Goal: Task Accomplishment & Management: Manage account settings

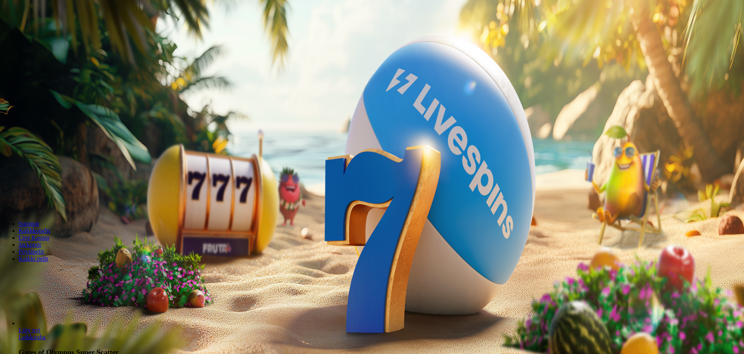
drag, startPoint x: 426, startPoint y: 178, endPoint x: 400, endPoint y: 179, distance: 26.5
click at [58, 179] on input "***" at bounding box center [30, 181] width 55 height 8
type input "***"
click at [41, 206] on span "Talleta ja pelaa" at bounding box center [23, 203] width 35 height 6
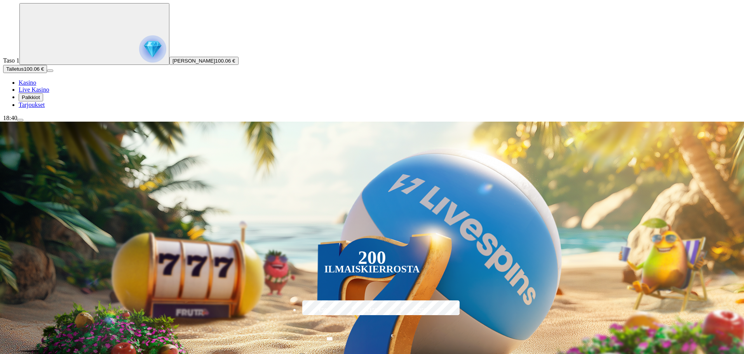
scroll to position [155, 0]
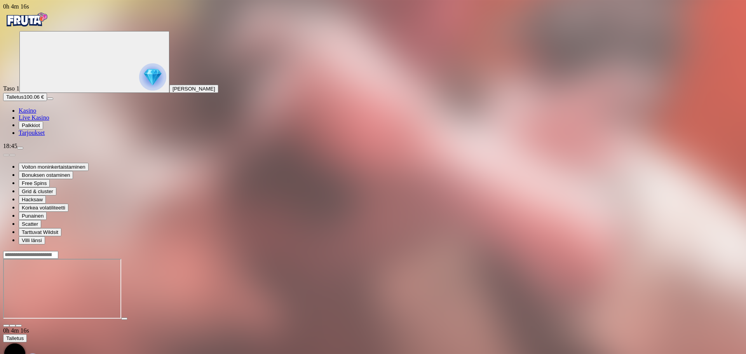
click at [50, 25] on img "Primary" at bounding box center [26, 19] width 47 height 19
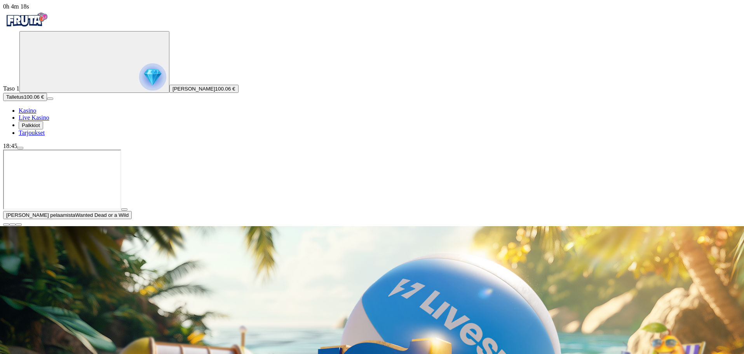
click at [6, 225] on span "close icon" at bounding box center [6, 225] width 0 height 0
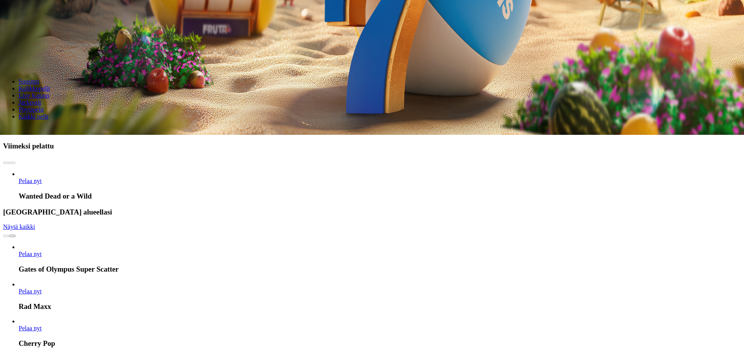
scroll to position [155, 0]
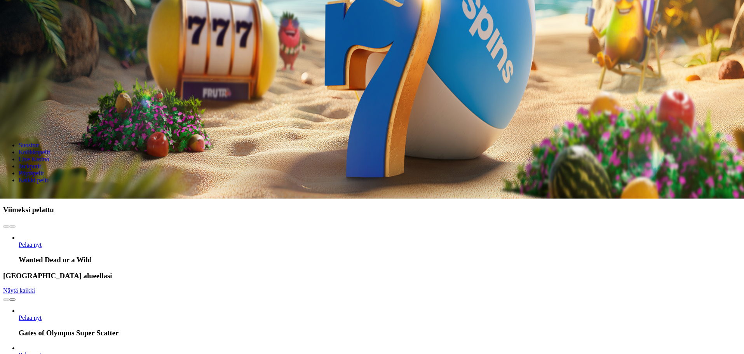
click at [58, 190] on input "Search" at bounding box center [30, 194] width 55 height 8
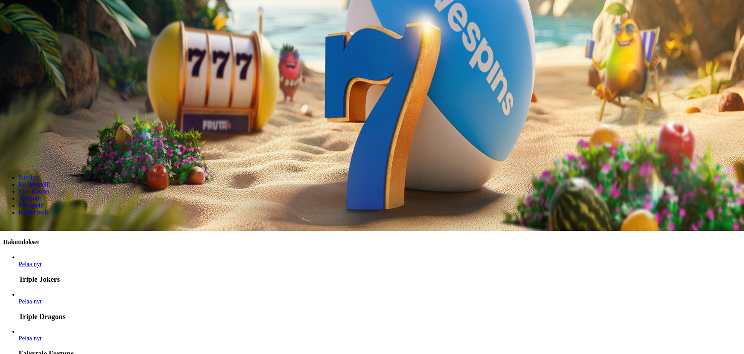
scroll to position [117, 0]
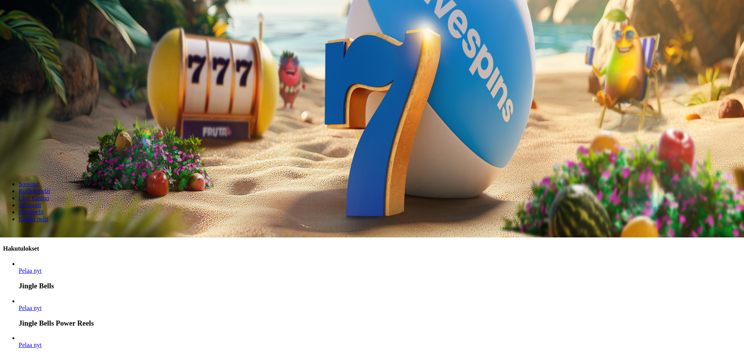
type input "*"
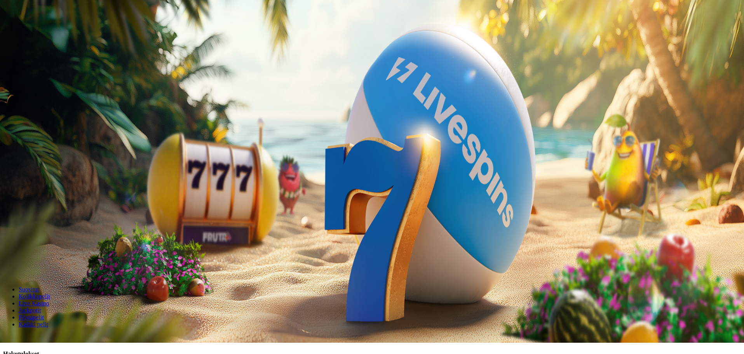
scroll to position [39, 0]
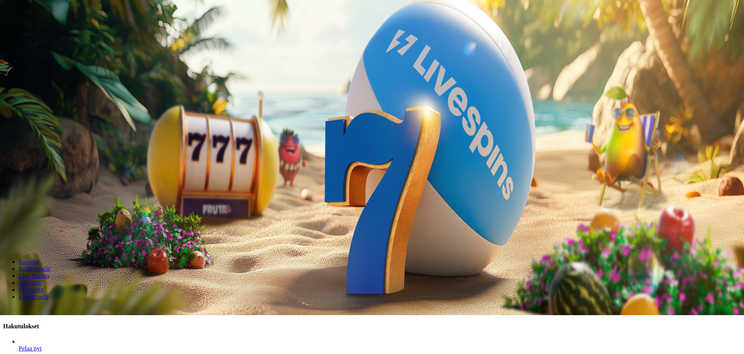
type input "******"
click at [42, 345] on span "Pelaa nyt" at bounding box center [30, 348] width 23 height 7
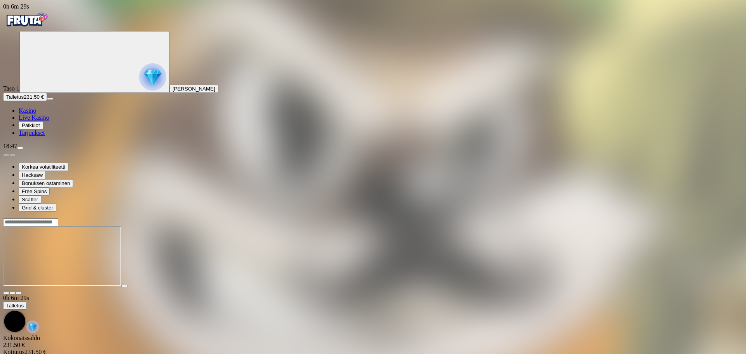
click at [49, 29] on img "Primary" at bounding box center [26, 19] width 47 height 19
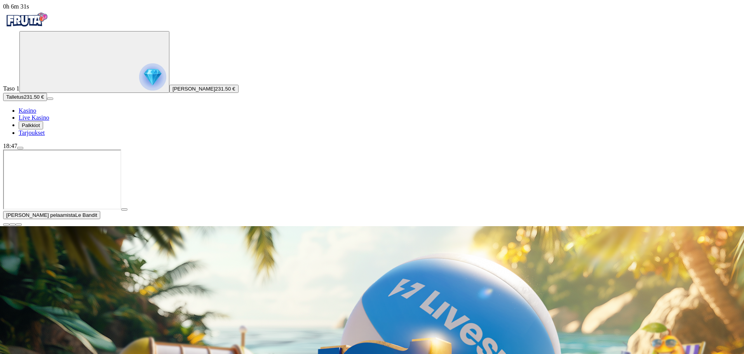
click at [6, 225] on span "close icon" at bounding box center [6, 225] width 0 height 0
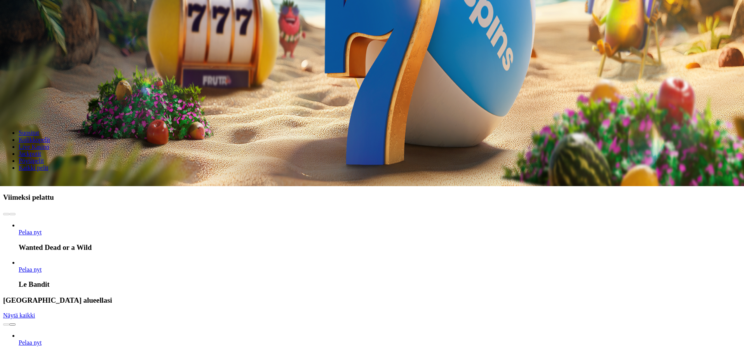
scroll to position [233, 0]
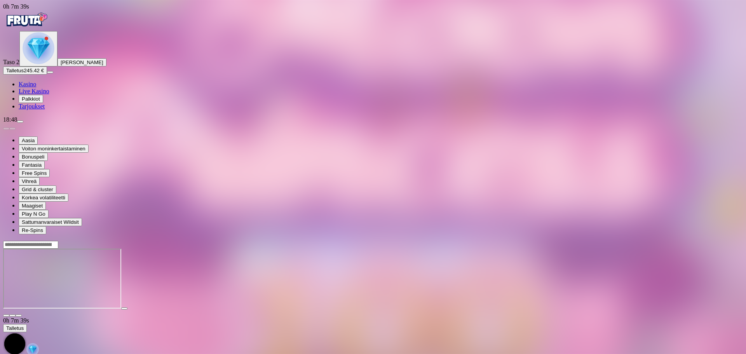
click at [43, 21] on img "Primary" at bounding box center [26, 19] width 47 height 19
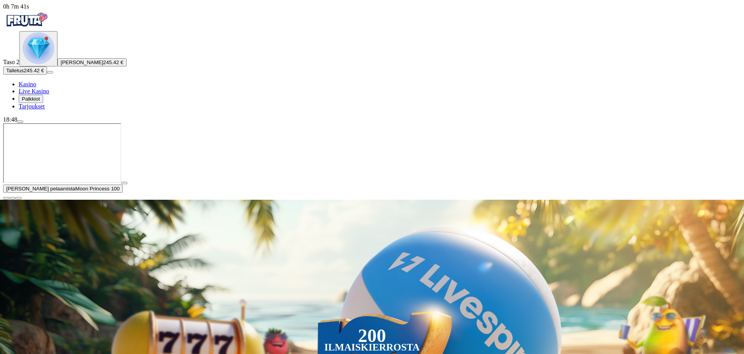
click at [6, 198] on span "close icon" at bounding box center [6, 198] width 0 height 0
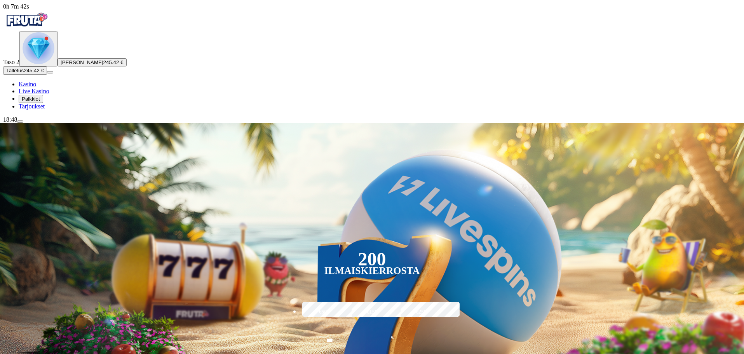
click at [20, 122] on span "menu icon" at bounding box center [20, 122] width 0 height 0
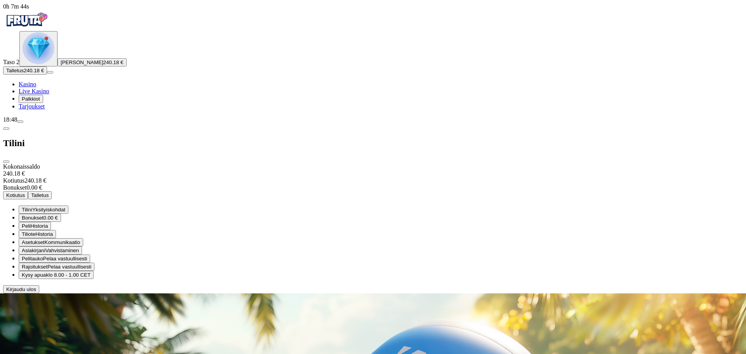
click at [25, 192] on span "Kotiutus" at bounding box center [15, 195] width 19 height 6
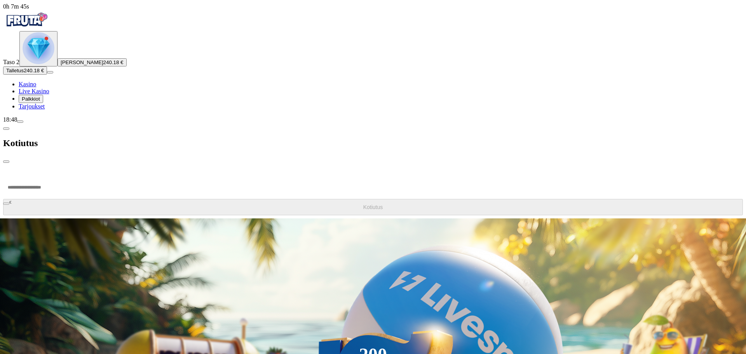
click at [56, 176] on input "number" at bounding box center [29, 187] width 52 height 23
type input "***"
type input "******"
click at [151, 199] on button "Kotiutus" at bounding box center [373, 207] width 740 height 16
click at [6, 162] on span "close icon" at bounding box center [6, 162] width 0 height 0
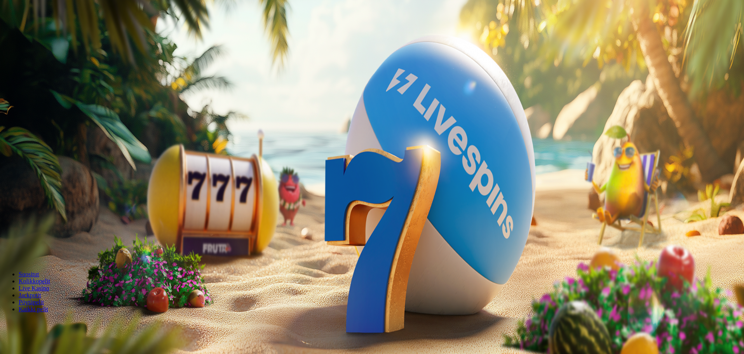
click at [20, 122] on span "menu icon" at bounding box center [20, 122] width 0 height 0
click at [6, 162] on span "close icon" at bounding box center [6, 162] width 0 height 0
